Goal: Information Seeking & Learning: Learn about a topic

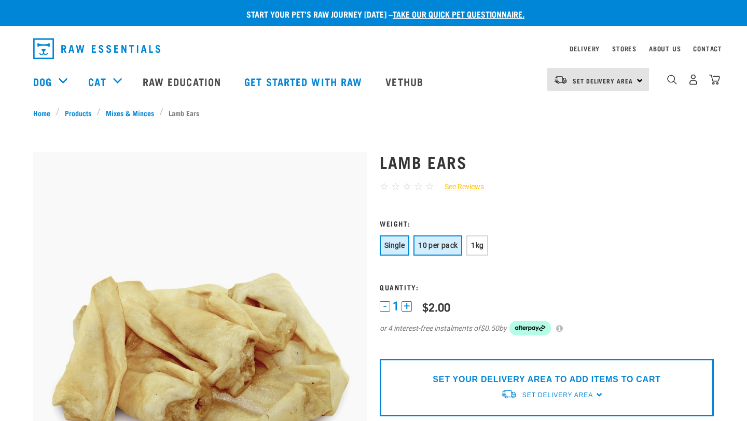
click at [441, 243] on span "10 per pack" at bounding box center [437, 245] width 39 height 8
click at [475, 247] on span "1kg" at bounding box center [477, 245] width 12 height 8
click at [445, 247] on span "10 per pack" at bounding box center [437, 245] width 39 height 8
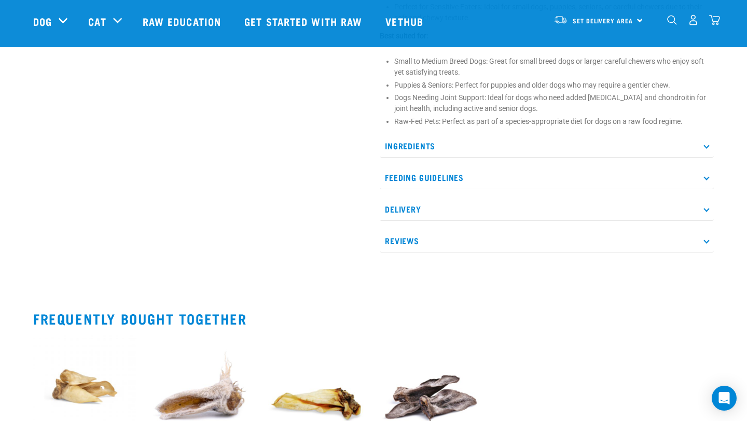
scroll to position [569, 0]
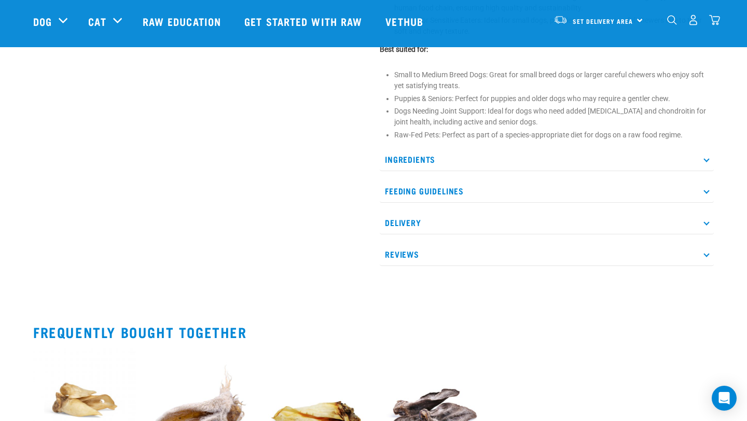
click at [497, 184] on p "Feeding Guidelines" at bounding box center [547, 191] width 334 height 23
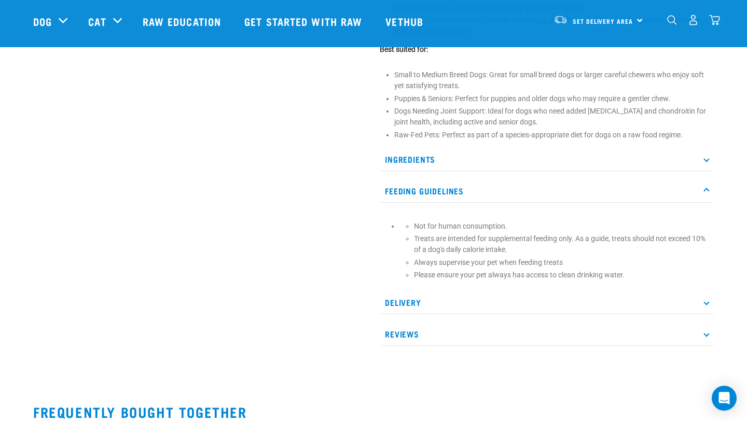
click at [487, 185] on p "Feeding Guidelines" at bounding box center [547, 191] width 334 height 23
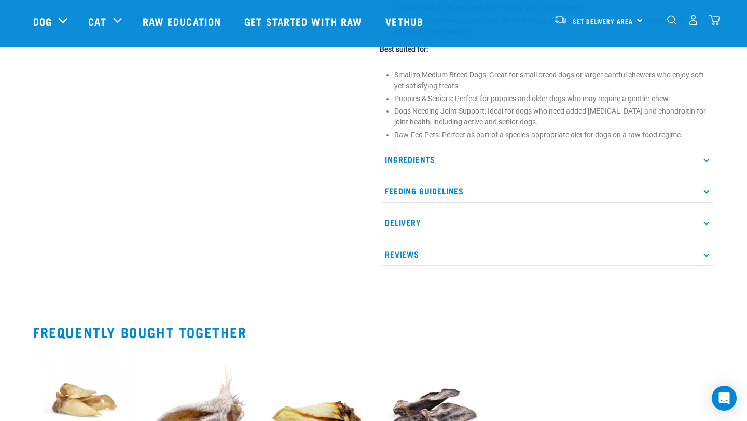
click at [492, 163] on p "Ingredients" at bounding box center [547, 159] width 334 height 23
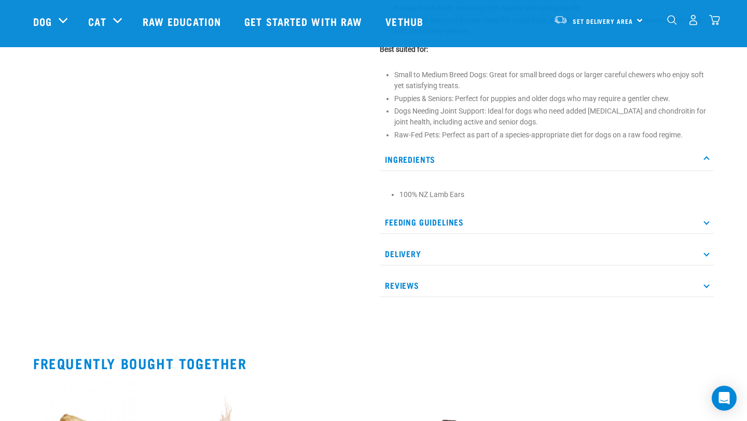
click at [492, 163] on p "Ingredients" at bounding box center [547, 159] width 334 height 23
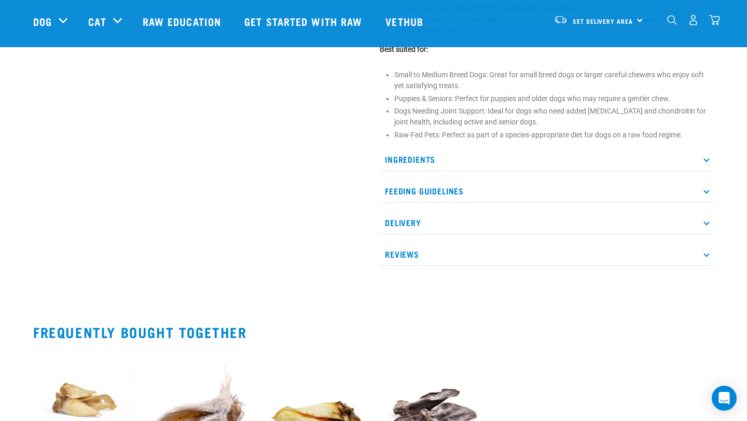
click at [468, 216] on p "Delivery" at bounding box center [547, 222] width 334 height 23
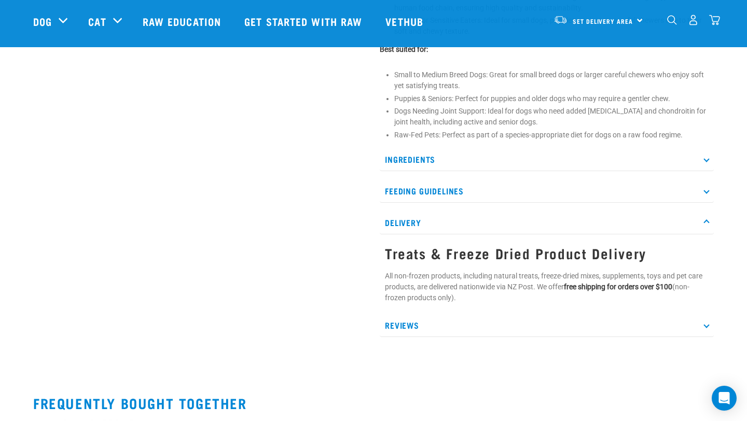
click at [468, 216] on p "Delivery" at bounding box center [547, 222] width 334 height 23
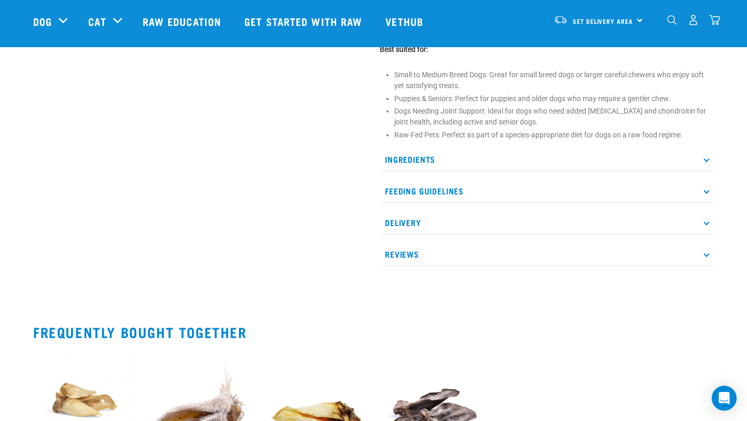
click at [453, 254] on p "Reviews" at bounding box center [547, 254] width 334 height 23
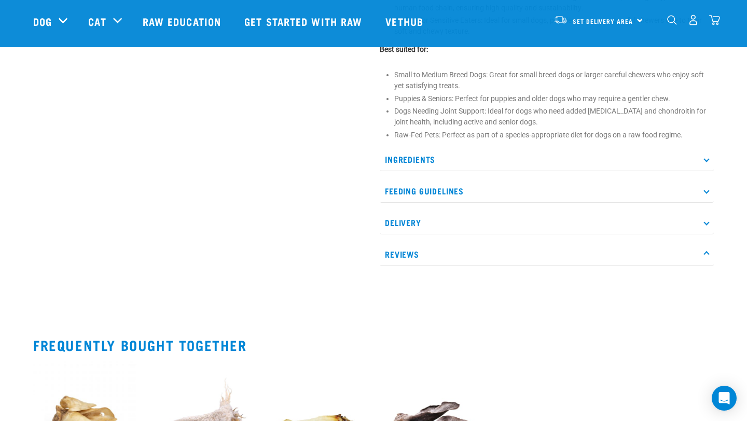
click at [467, 241] on div "Ingredients 100% NZ Lamb Ears Feeding Guidelines Not for human consumption. Tre…" at bounding box center [547, 215] width 334 height 134
click at [467, 245] on p "Reviews" at bounding box center [547, 254] width 334 height 23
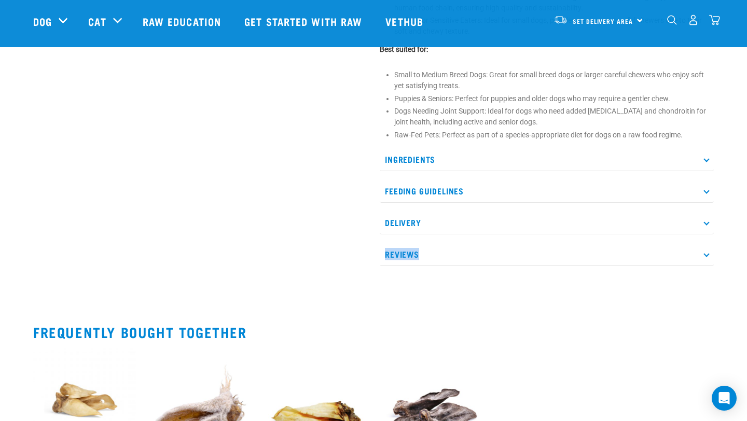
click at [467, 245] on p "Reviews" at bounding box center [547, 254] width 334 height 23
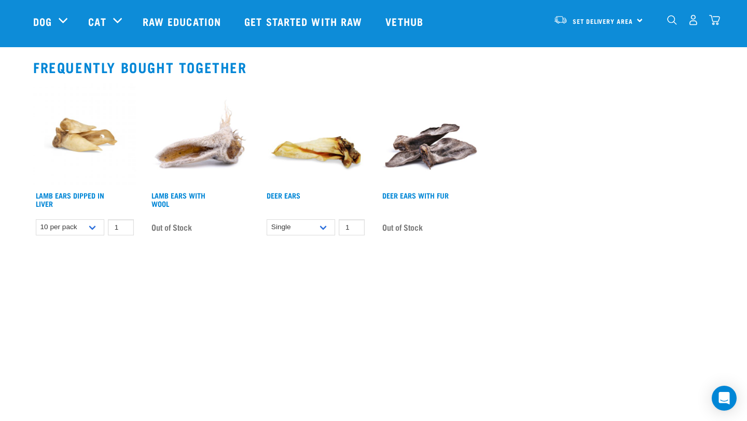
scroll to position [844, 0]
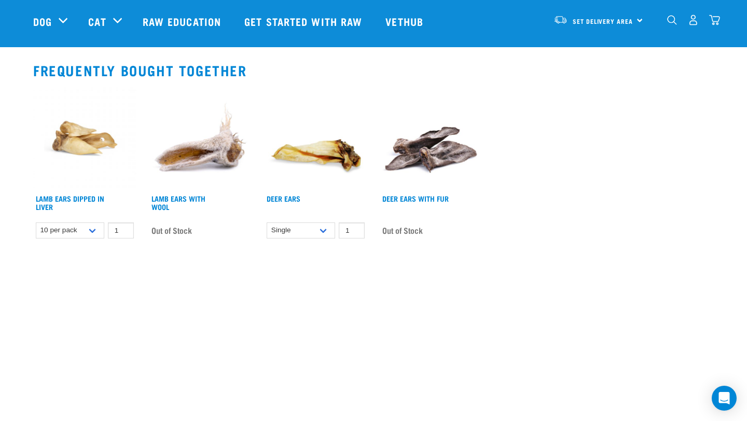
click at [298, 193] on div "Deer Ears $3.90 $10.90 $29.90 1 0" at bounding box center [316, 165] width 116 height 171
click at [297, 195] on h4 "Deer Ears" at bounding box center [284, 205] width 34 height 21
click at [297, 198] on link "Deer Ears" at bounding box center [284, 199] width 34 height 4
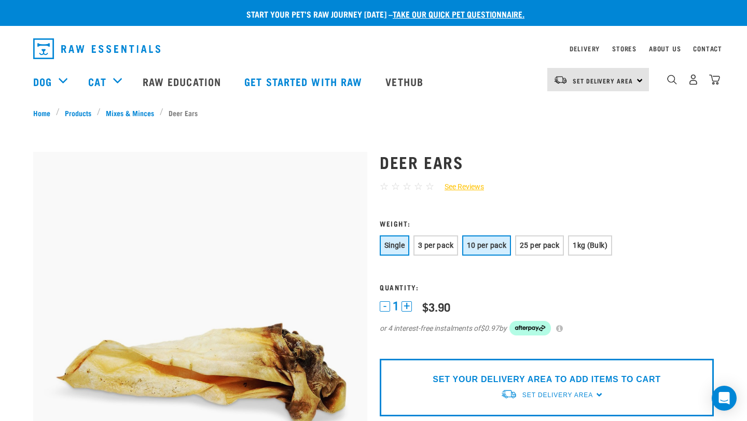
click at [500, 247] on span "10 per pack" at bounding box center [486, 245] width 39 height 8
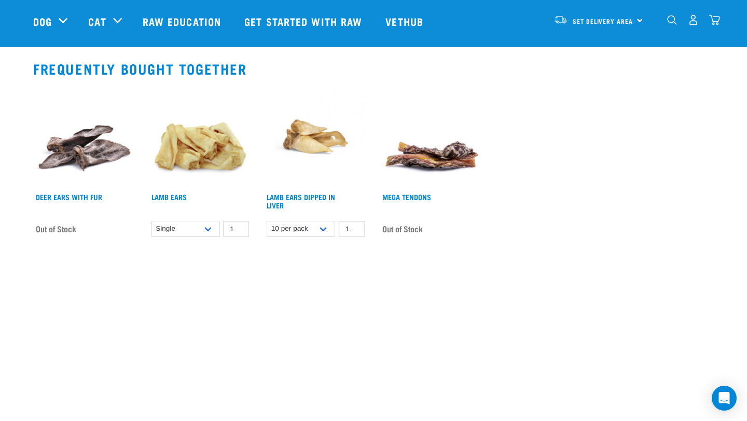
scroll to position [538, 0]
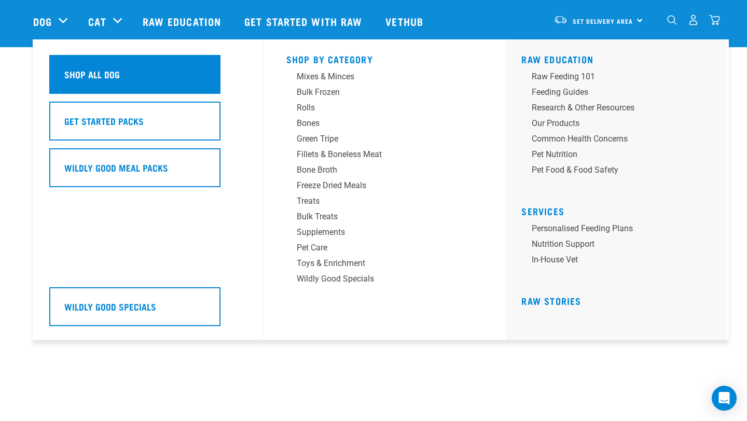
click at [145, 84] on div "Shop All Dog" at bounding box center [134, 74] width 171 height 39
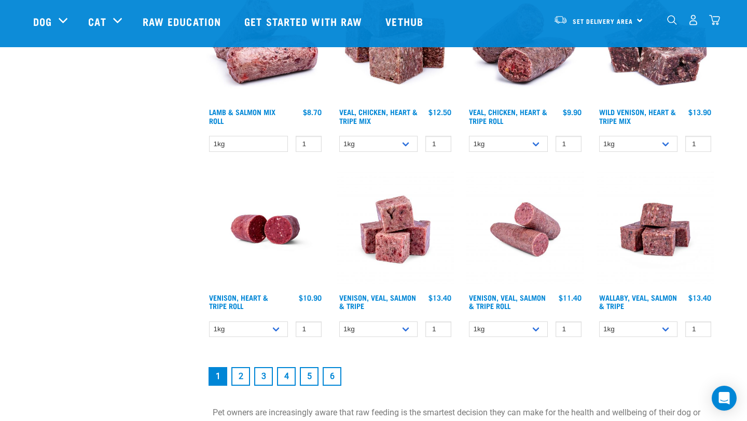
scroll to position [1352, 0]
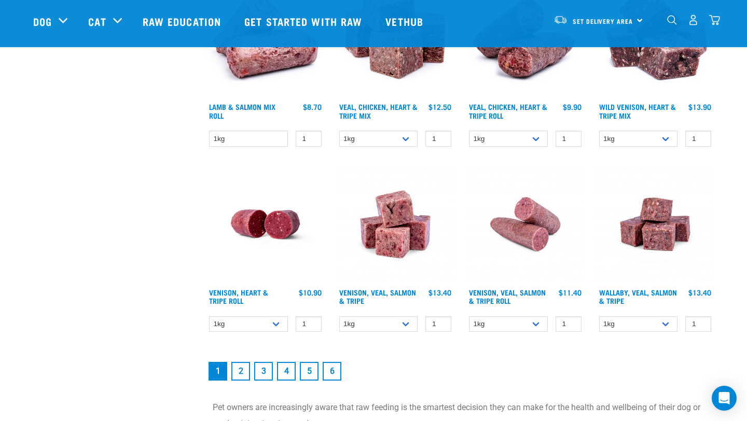
click at [241, 369] on link "2" at bounding box center [240, 371] width 19 height 19
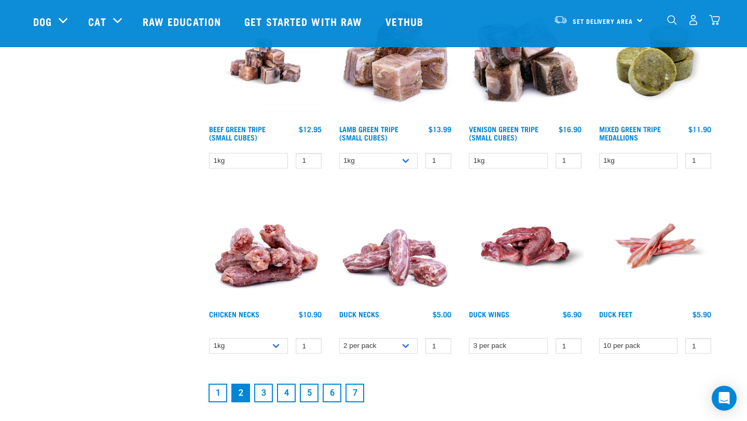
scroll to position [1267, 0]
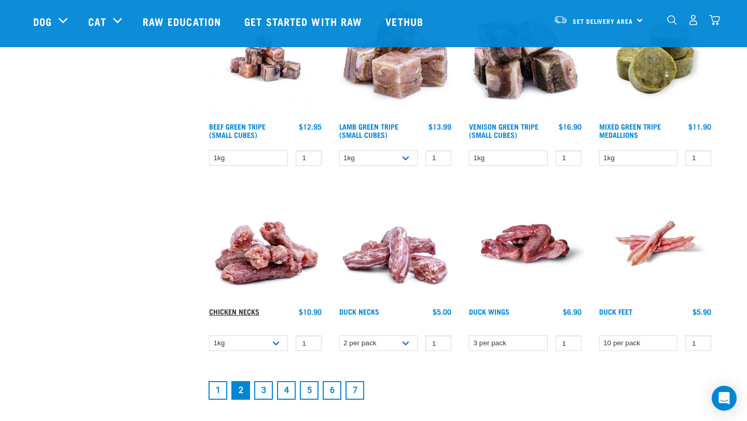
click at [242, 310] on link "Chicken Necks" at bounding box center [234, 312] width 50 height 4
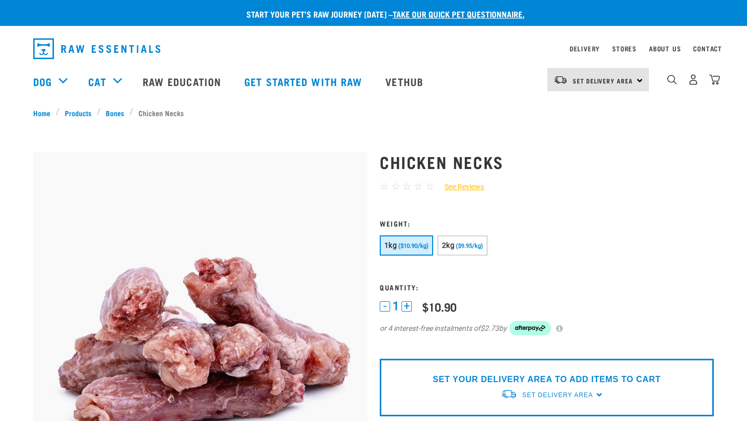
click at [268, 257] on img at bounding box center [200, 319] width 334 height 334
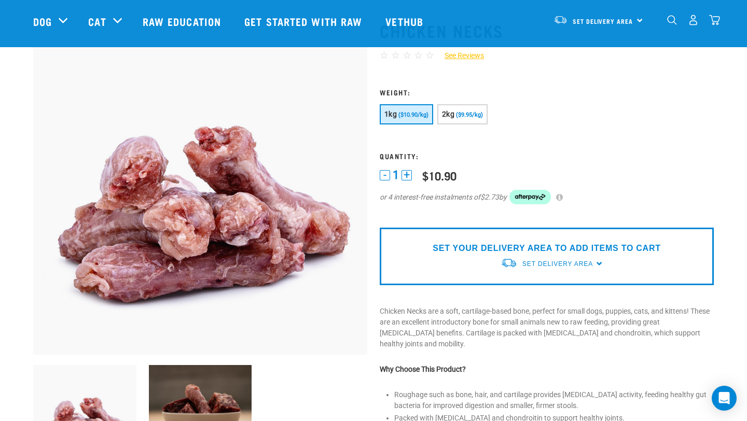
scroll to position [53, 0]
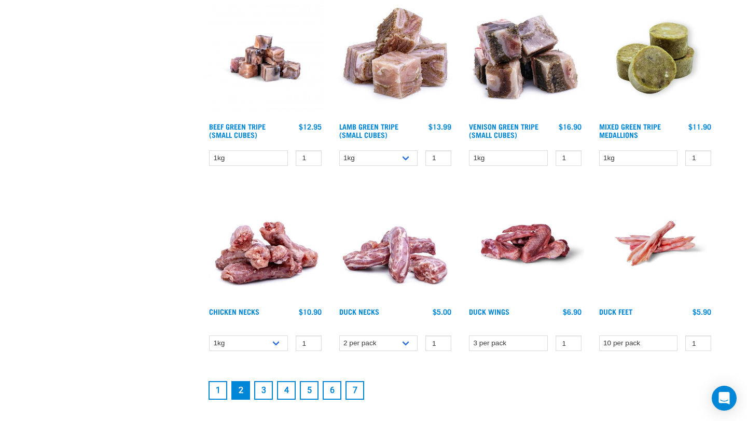
click at [264, 390] on link "3" at bounding box center [263, 390] width 19 height 19
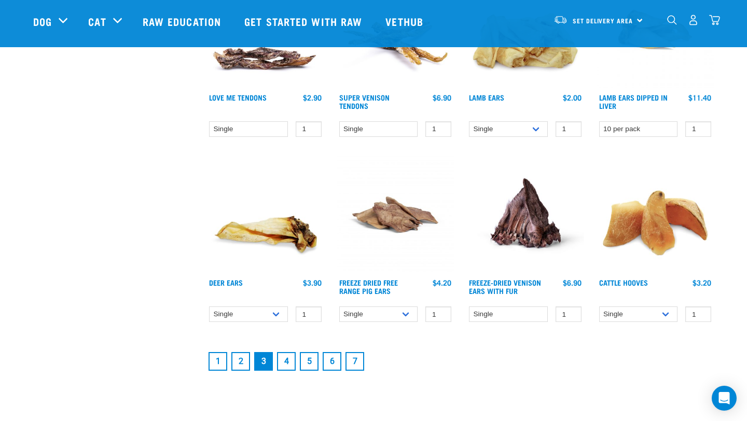
scroll to position [1295, 0]
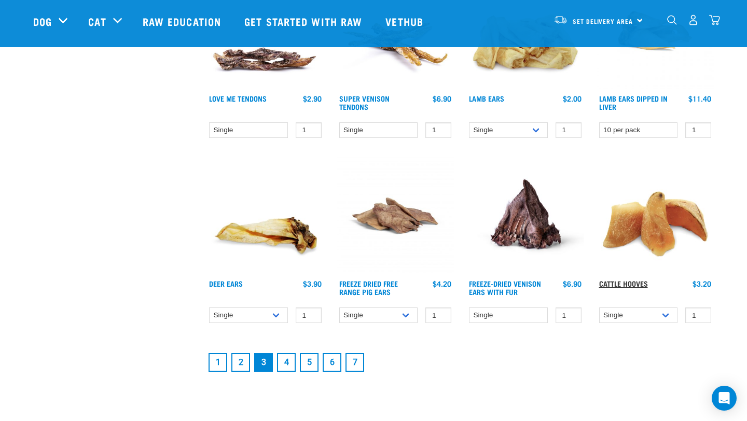
click at [622, 282] on link "Cattle Hooves" at bounding box center [623, 284] width 49 height 4
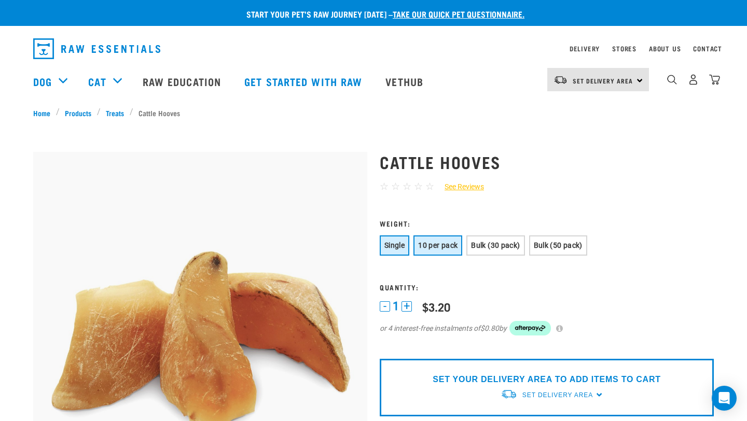
click at [447, 243] on span "10 per pack" at bounding box center [437, 245] width 39 height 8
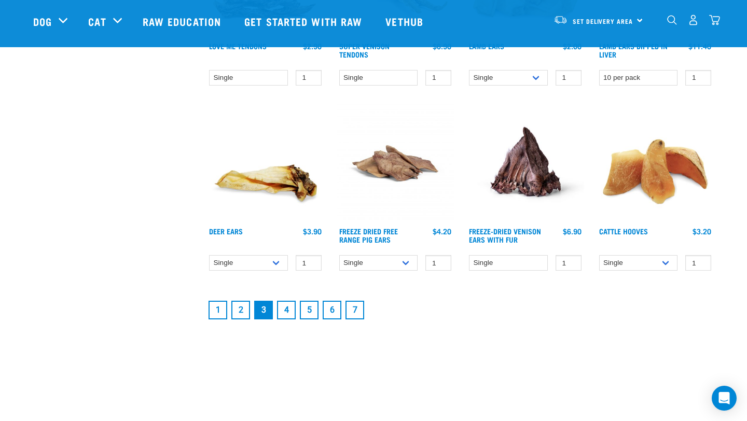
scroll to position [1343, 0]
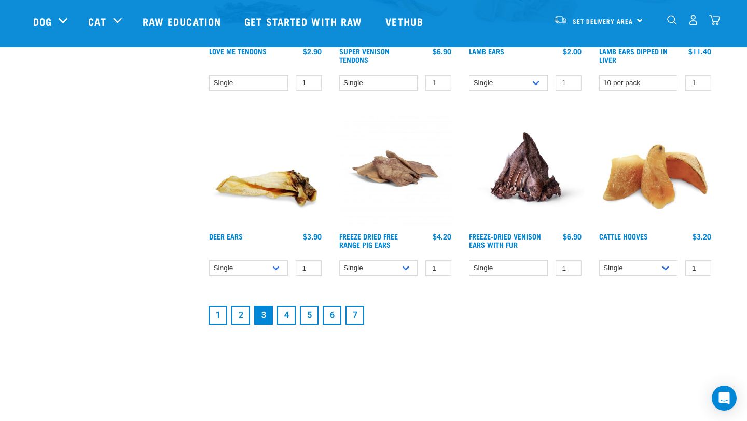
click at [292, 314] on link "4" at bounding box center [286, 315] width 19 height 19
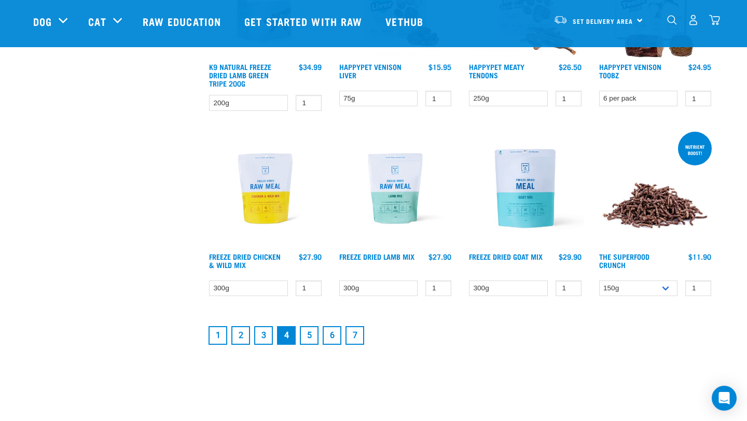
scroll to position [1333, 0]
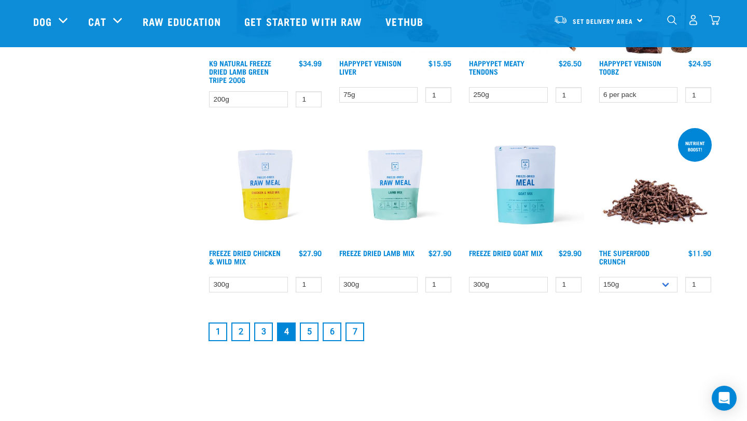
click at [311, 325] on link "5" at bounding box center [309, 332] width 19 height 19
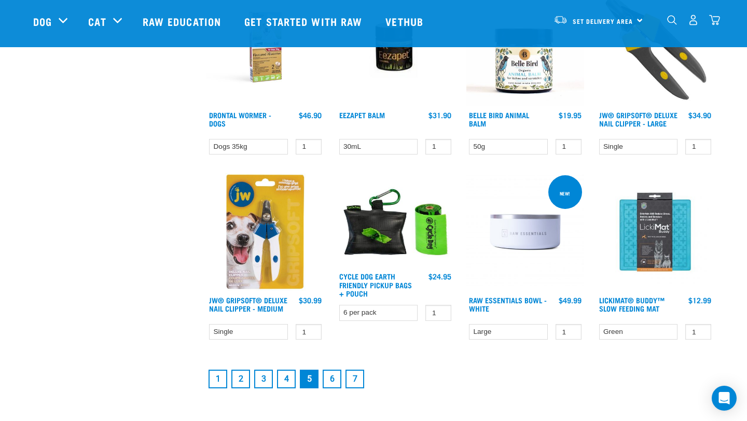
scroll to position [1299, 0]
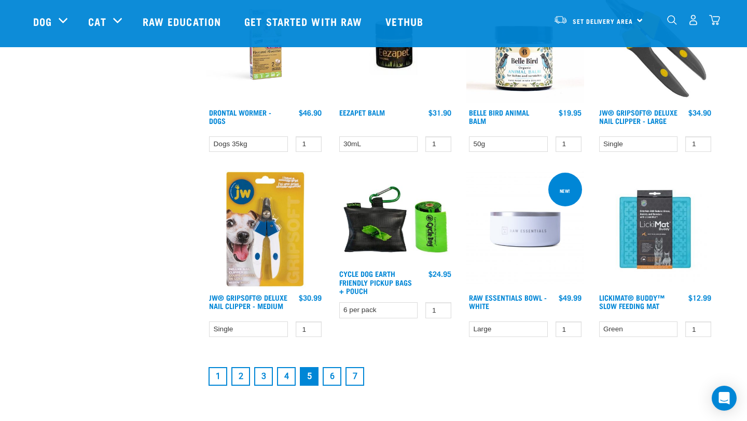
click at [333, 374] on link "6" at bounding box center [332, 376] width 19 height 19
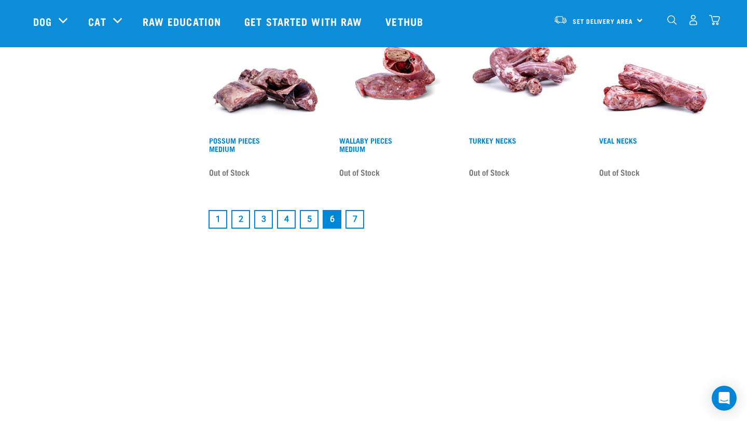
scroll to position [1460, 0]
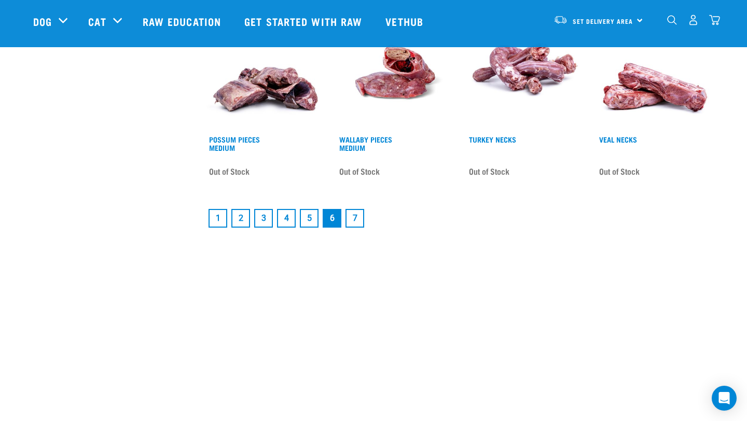
click at [218, 215] on link "1" at bounding box center [218, 218] width 19 height 19
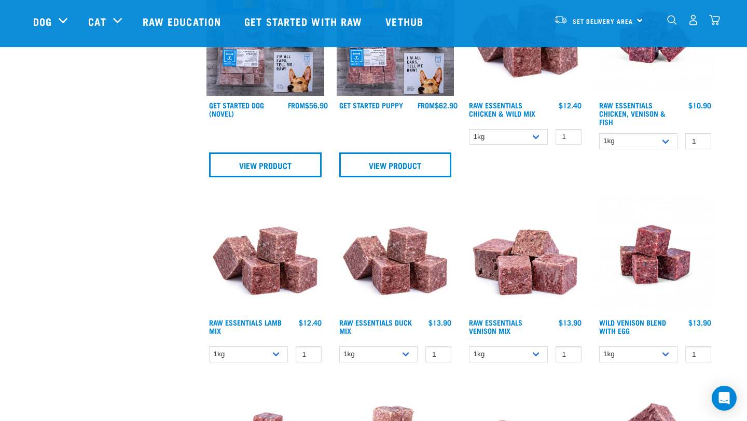
scroll to position [587, 0]
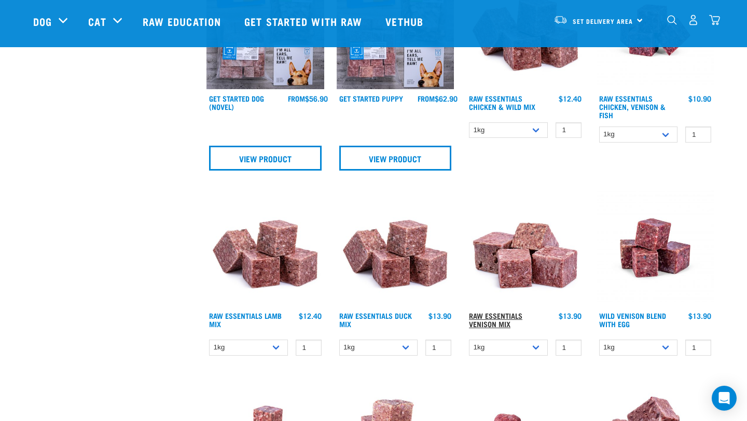
click at [494, 316] on link "Raw Essentials Venison Mix" at bounding box center [495, 320] width 53 height 12
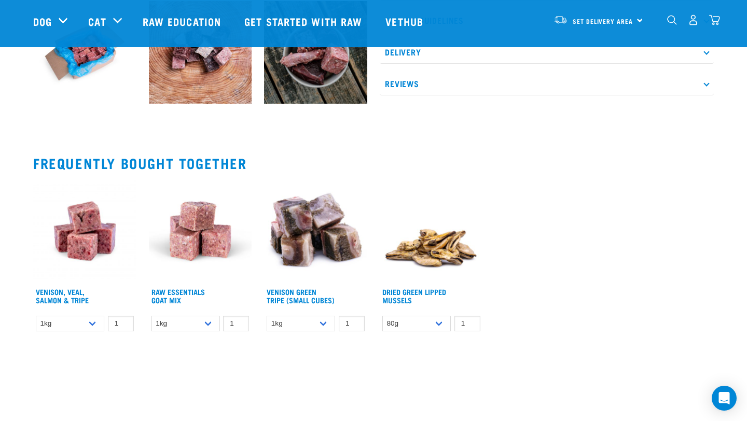
scroll to position [538, 0]
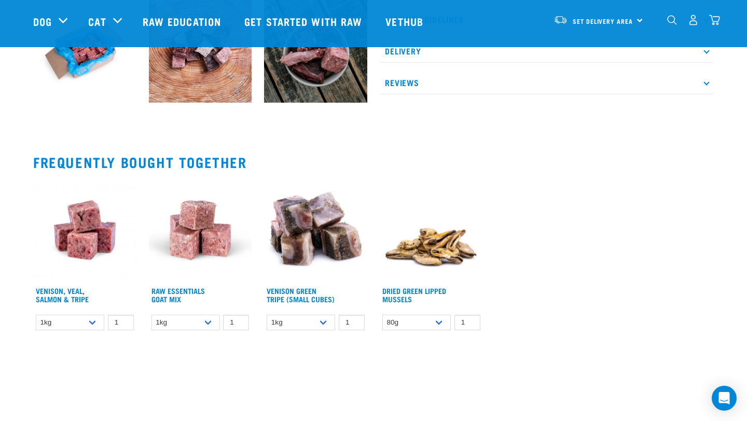
click at [76, 287] on h4 "Venison, Veal, Salmon & Tripe" at bounding box center [70, 297] width 69 height 21
click at [74, 298] on link "Venison, Veal, Salmon & Tripe" at bounding box center [62, 295] width 53 height 12
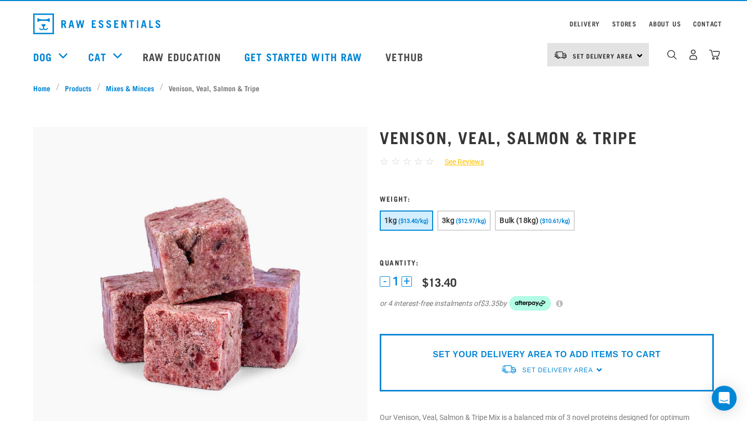
scroll to position [26, 0]
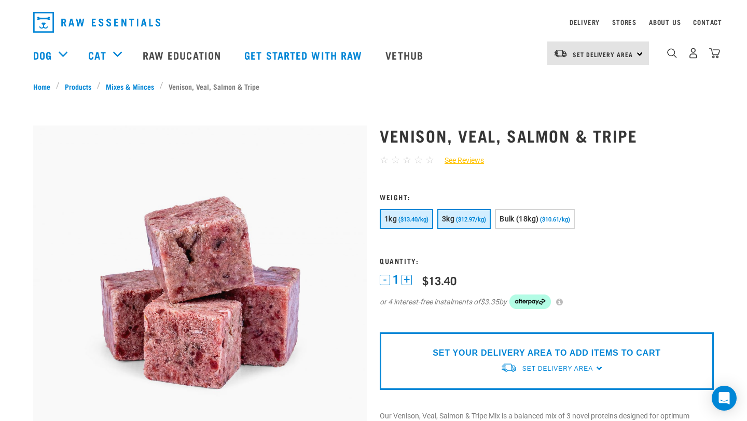
click at [470, 222] on span "($12.97/kg)" at bounding box center [471, 219] width 30 height 7
click at [410, 224] on button "1kg ($13.40/kg)" at bounding box center [406, 219] width 53 height 20
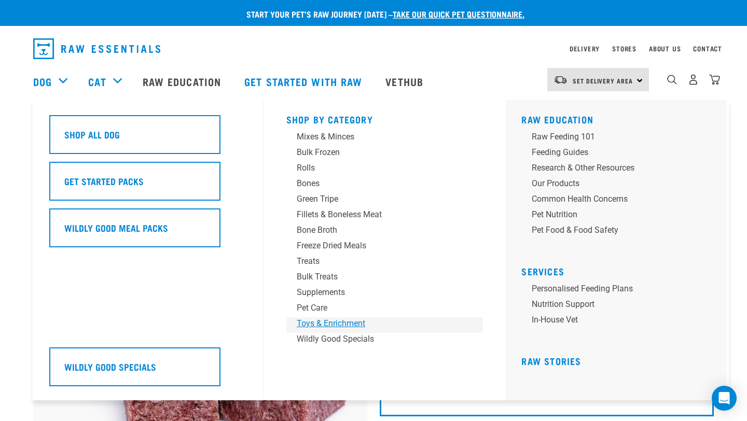
click at [337, 323] on div "Toys & Enrichment" at bounding box center [378, 324] width 162 height 12
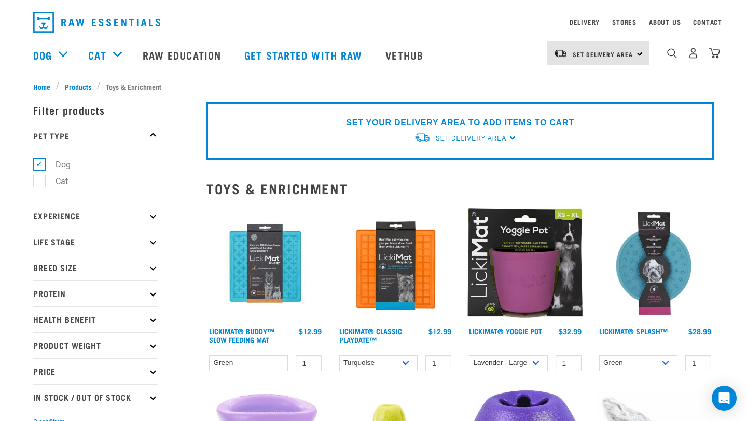
scroll to position [25, 0]
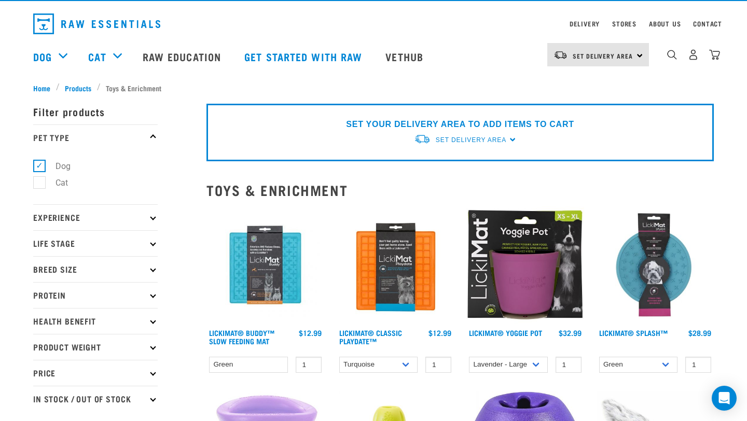
click at [271, 266] on img at bounding box center [266, 266] width 118 height 118
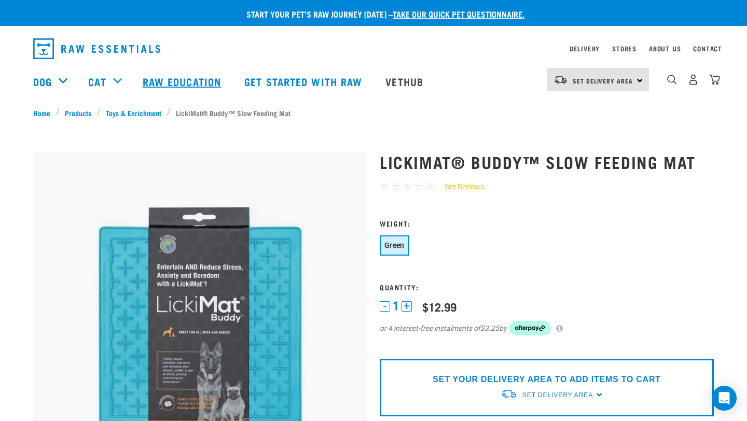
click at [178, 86] on link "Raw Education" at bounding box center [183, 82] width 102 height 42
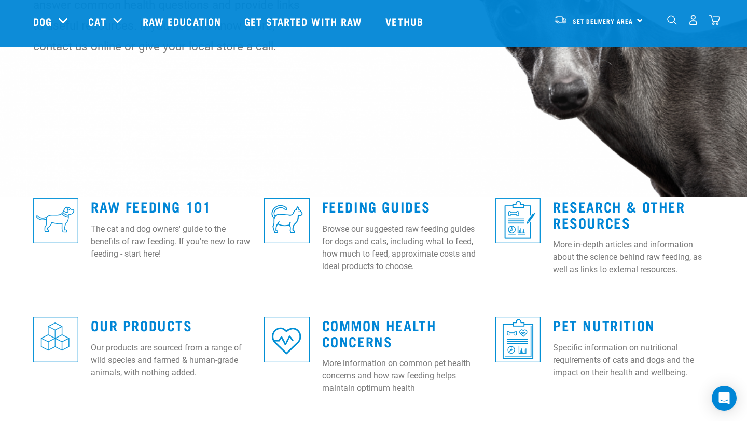
scroll to position [158, 0]
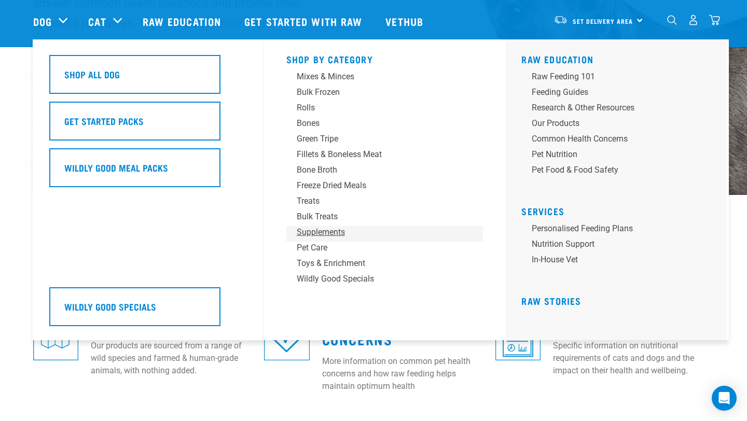
click at [312, 234] on div "Supplements" at bounding box center [378, 232] width 162 height 12
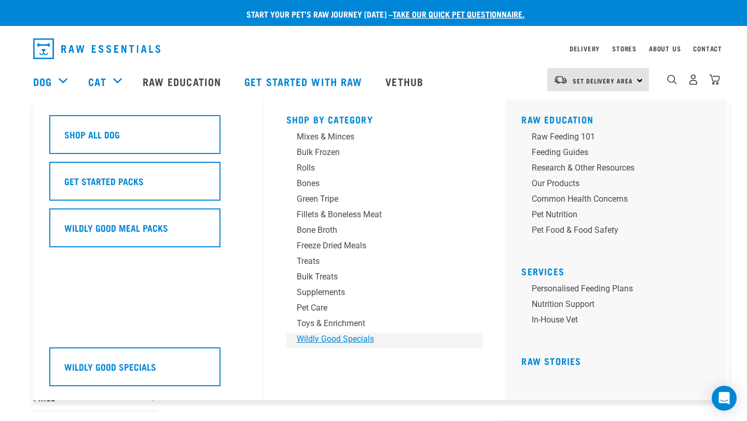
click at [357, 340] on div "Wildly Good Specials" at bounding box center [378, 339] width 162 height 12
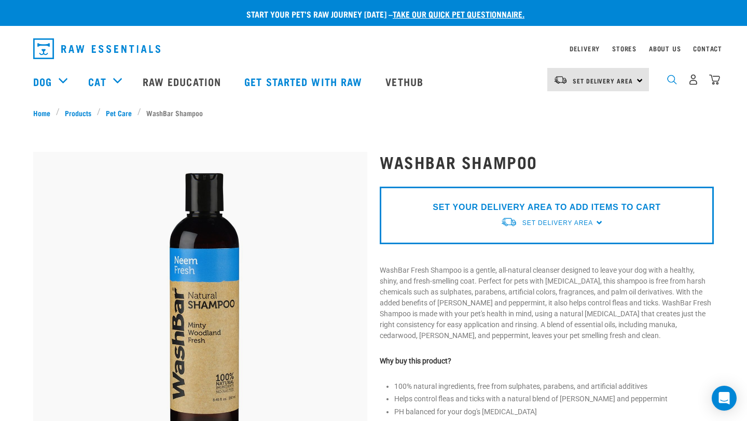
click at [671, 81] on img "dropdown navigation" at bounding box center [672, 80] width 10 height 10
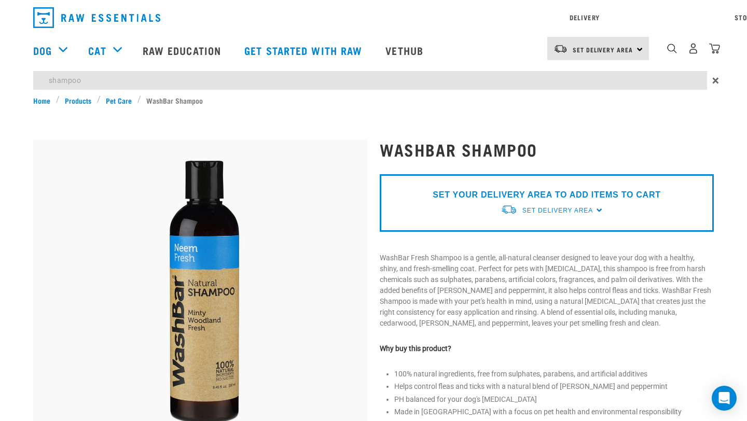
type input "shampoo"
click at [647, 80] on input "shampoo" at bounding box center [370, 80] width 674 height 19
